Goal: Task Accomplishment & Management: Complete application form

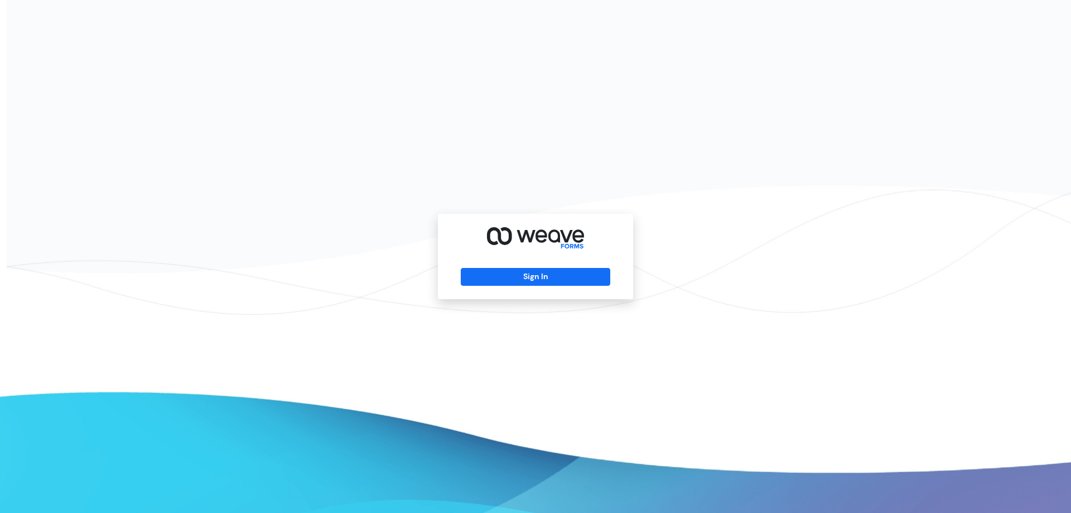
click at [507, 286] on div "Sign In" at bounding box center [535, 256] width 195 height 85
click at [507, 281] on button "Sign In" at bounding box center [535, 277] width 149 height 18
